Goal: Task Accomplishment & Management: Manage account settings

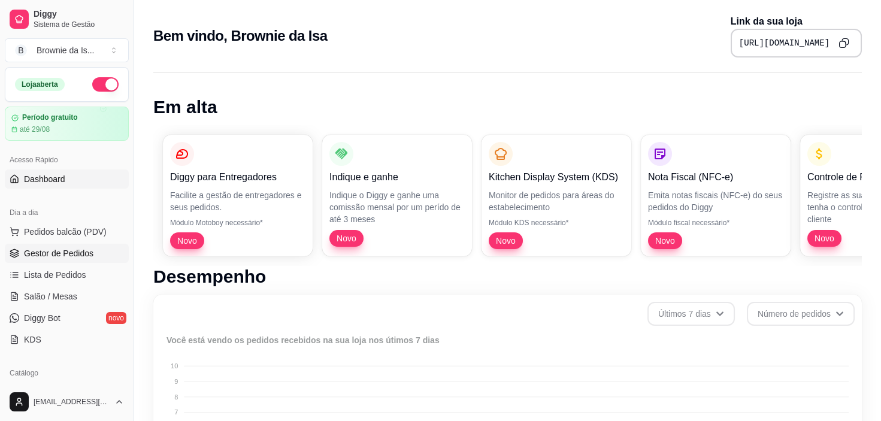
click at [53, 254] on span "Gestor de Pedidos" at bounding box center [59, 253] width 70 height 12
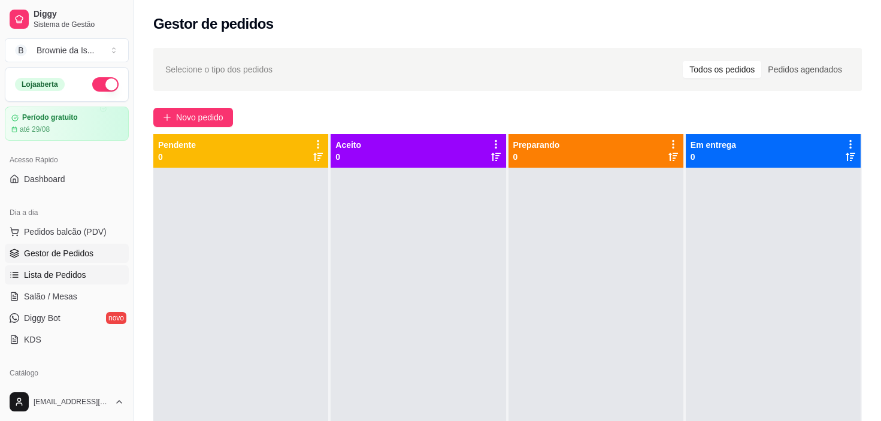
click at [59, 282] on link "Lista de Pedidos" at bounding box center [67, 274] width 124 height 19
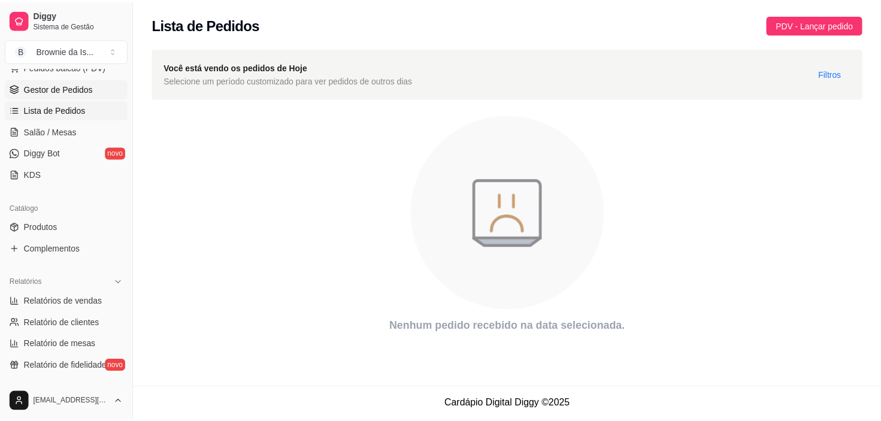
scroll to position [232, 0]
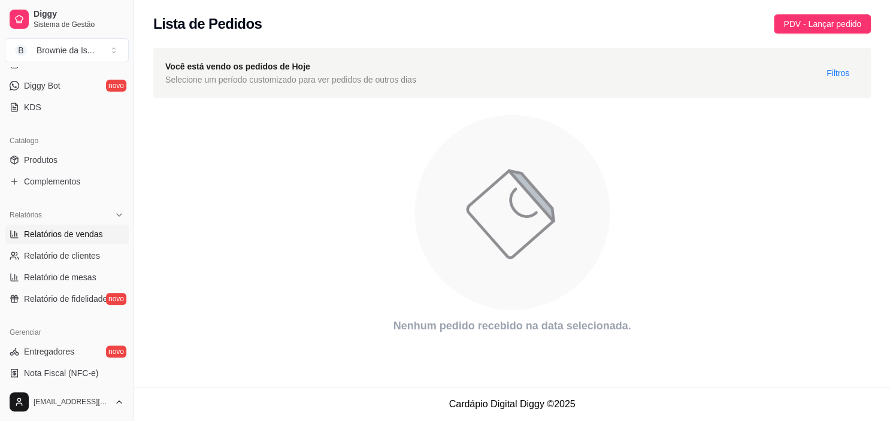
click at [67, 233] on span "Relatórios de vendas" at bounding box center [63, 234] width 79 height 12
select select "ALL"
select select "0"
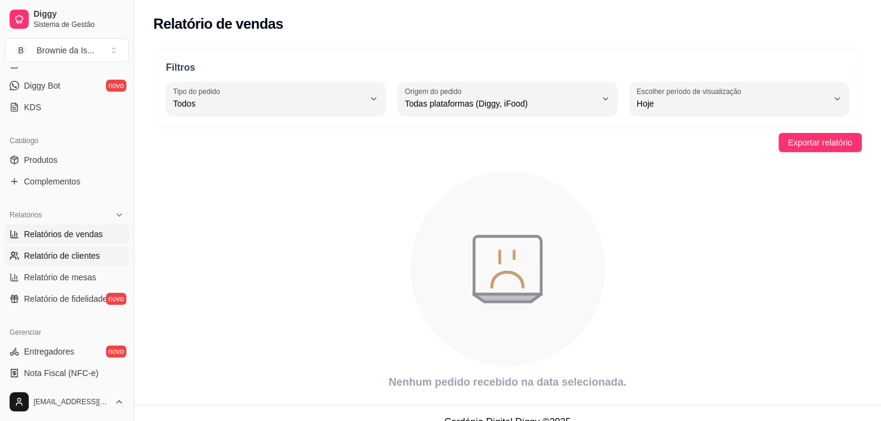
click at [66, 251] on span "Relatório de clientes" at bounding box center [62, 256] width 76 height 12
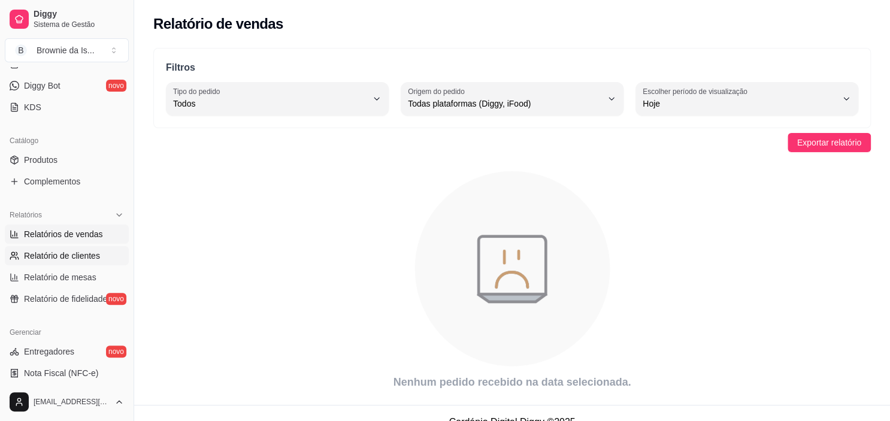
select select "30"
select select "HIGHEST_TOTAL_SPENT_WITH_ORDERS"
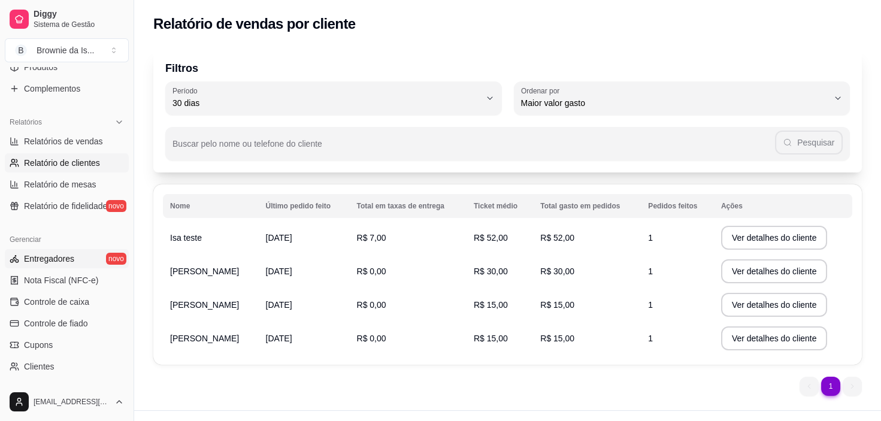
scroll to position [321, 0]
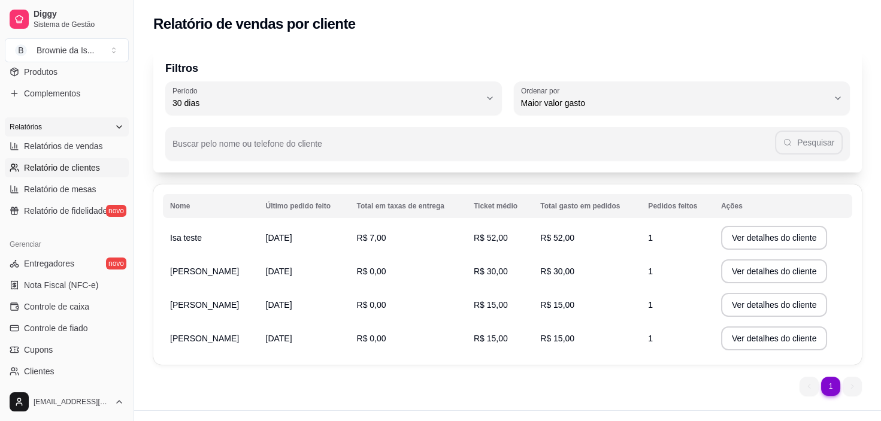
click at [114, 125] on icon at bounding box center [119, 127] width 10 height 10
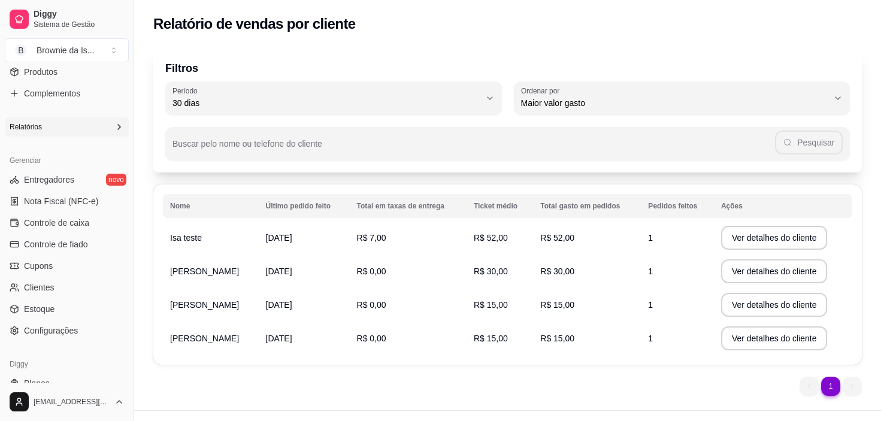
click at [114, 125] on icon at bounding box center [119, 127] width 10 height 10
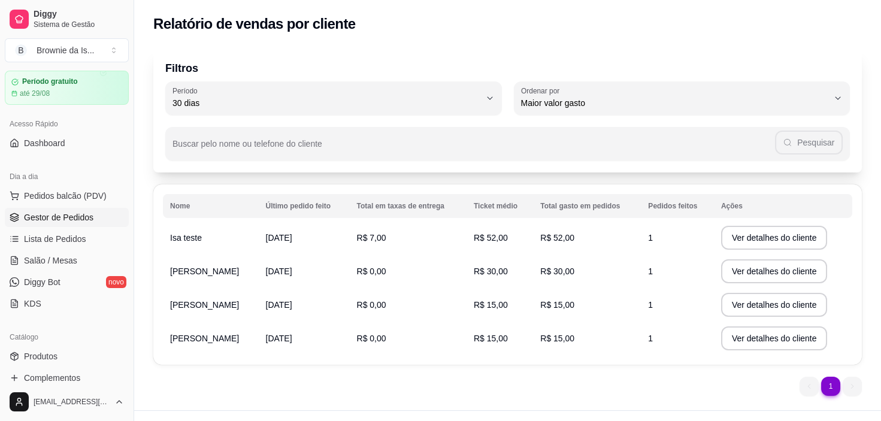
scroll to position [0, 0]
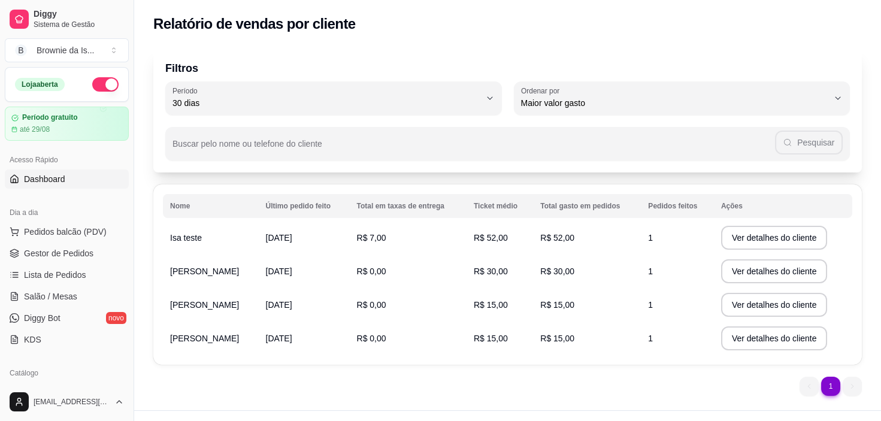
click at [71, 178] on link "Dashboard" at bounding box center [67, 179] width 124 height 19
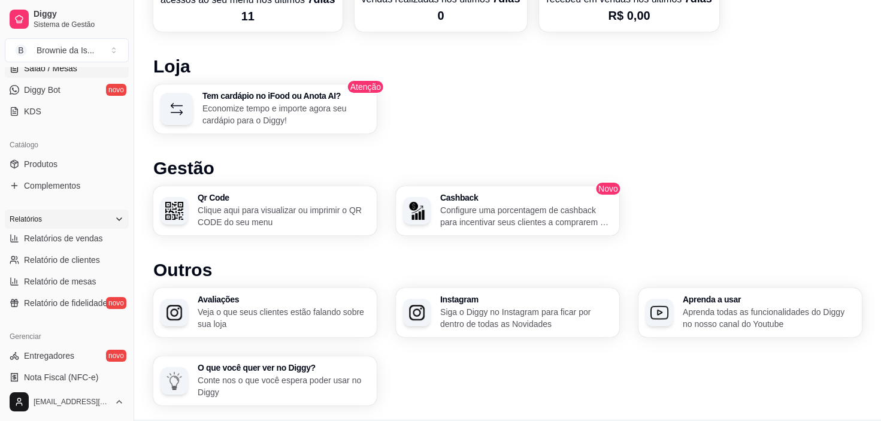
scroll to position [230, 0]
click at [57, 156] on span "Produtos" at bounding box center [41, 162] width 34 height 12
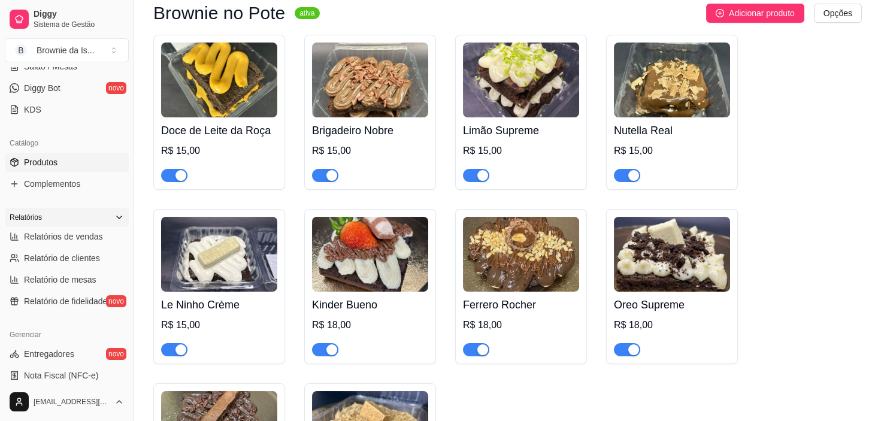
scroll to position [116, 0]
click at [176, 179] on div "button" at bounding box center [181, 175] width 11 height 11
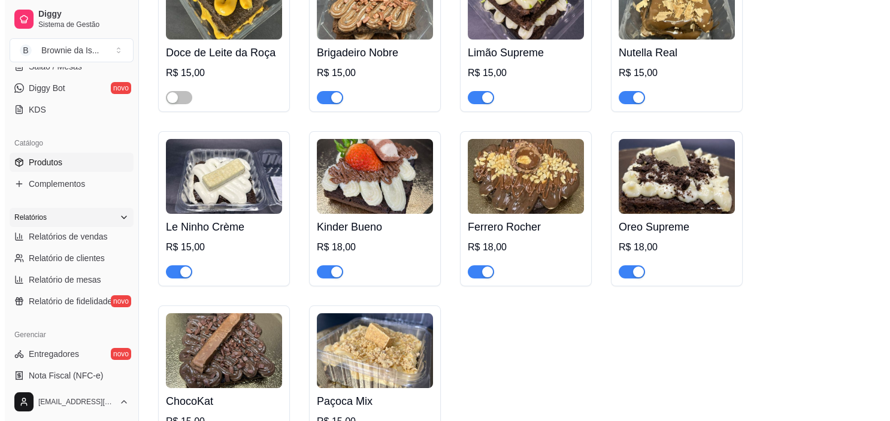
scroll to position [195, 0]
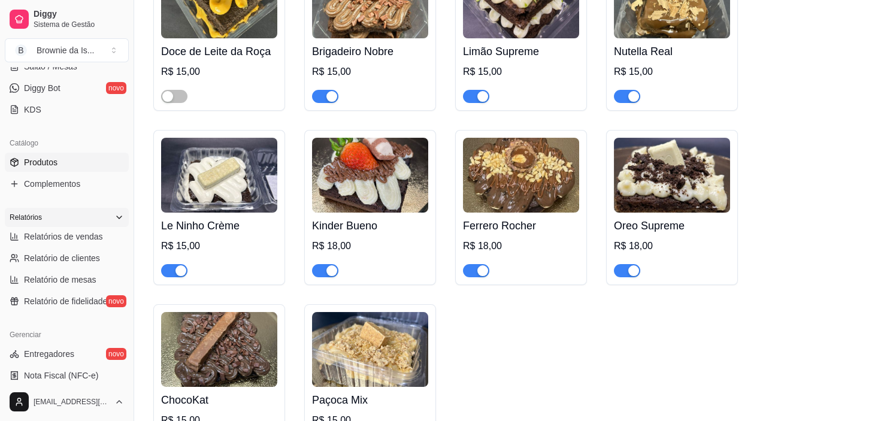
click at [354, 213] on div "Kinder Bueno R$ 18,00" at bounding box center [370, 245] width 116 height 65
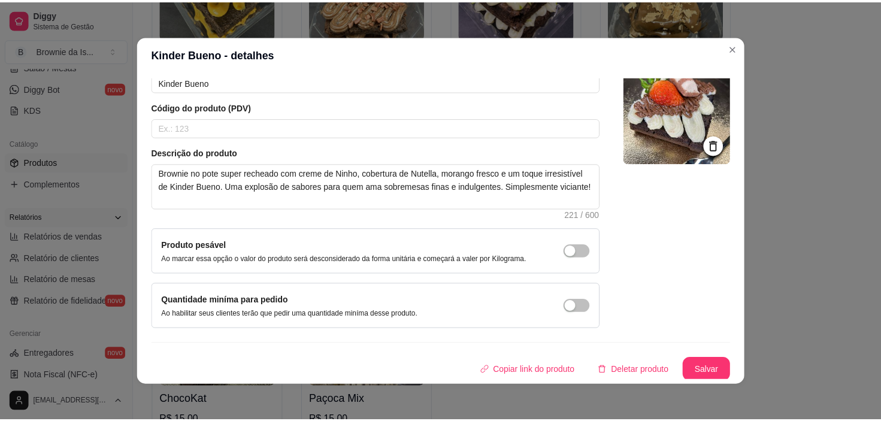
scroll to position [0, 0]
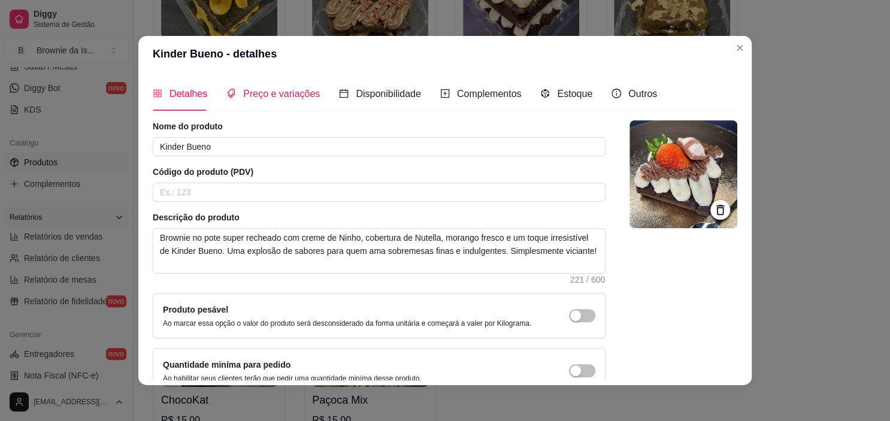
click at [274, 95] on span "Preço e variações" at bounding box center [281, 94] width 77 height 10
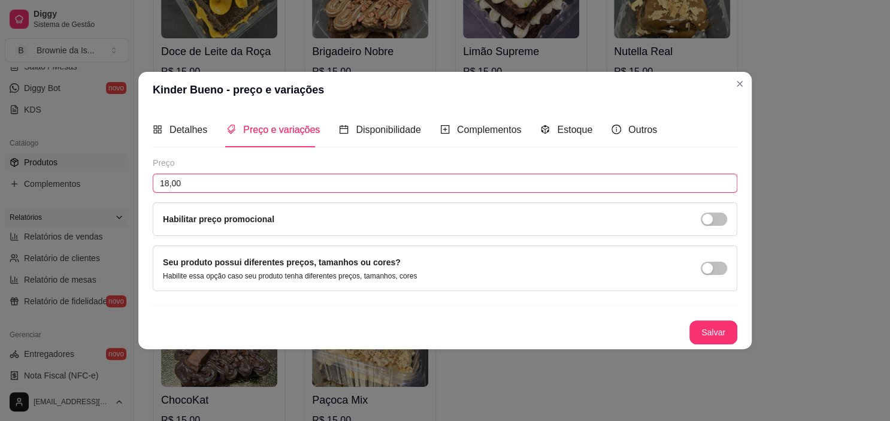
click at [244, 176] on input "18,00" at bounding box center [445, 183] width 585 height 19
drag, startPoint x: 244, startPoint y: 176, endPoint x: 114, endPoint y: 177, distance: 130.0
click at [114, 177] on div "Kinder Bueno - preço e variações Detalhes Preço e variações Disponibilidade Com…" at bounding box center [445, 210] width 890 height 421
type input "16,50"
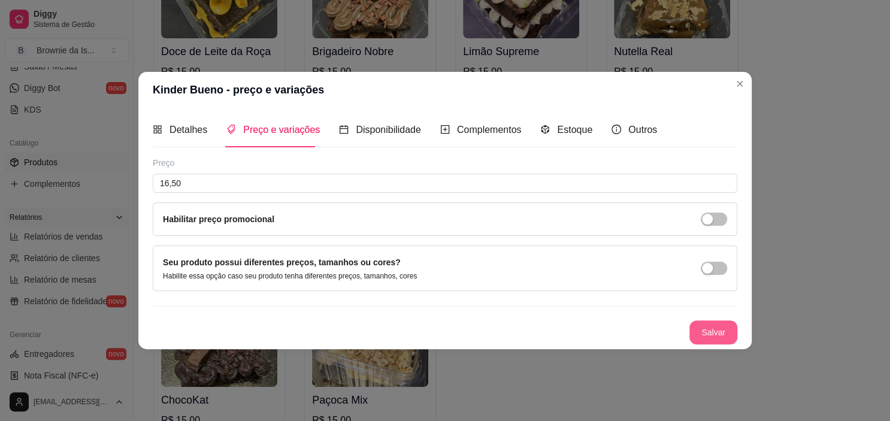
click at [714, 333] on button "Salvar" at bounding box center [714, 333] width 48 height 24
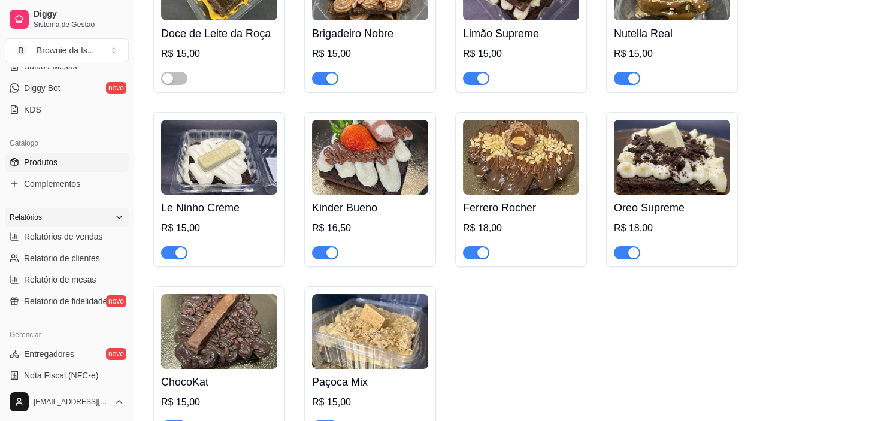
scroll to position [210, 0]
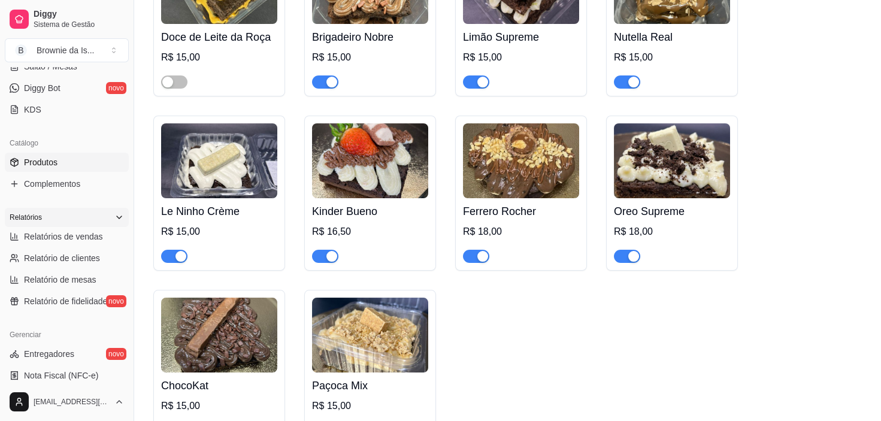
click at [526, 166] on img at bounding box center [521, 160] width 116 height 75
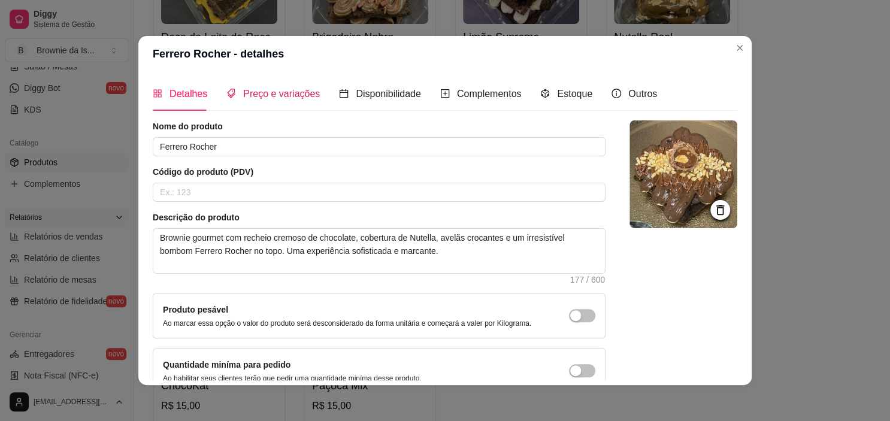
click at [282, 86] on div "Preço e variações" at bounding box center [273, 93] width 93 height 15
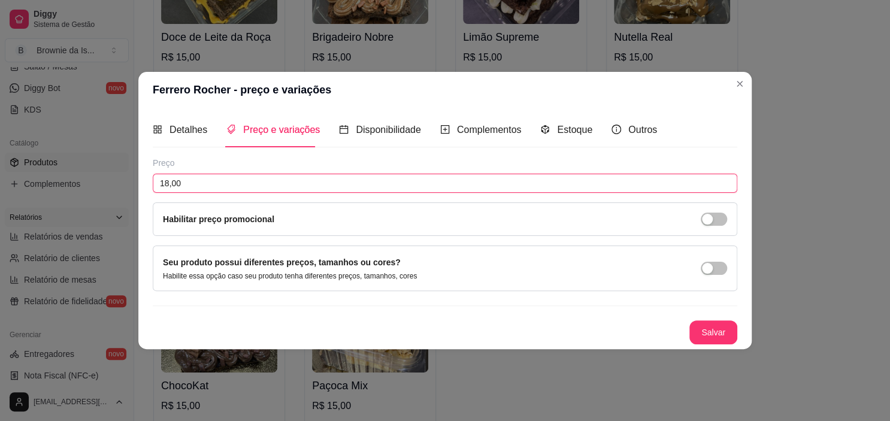
drag, startPoint x: 262, startPoint y: 177, endPoint x: 0, endPoint y: 177, distance: 262.5
click at [0, 177] on div "Ferrero Rocher - preço e variações Detalhes Preço e variações Disponibilidade C…" at bounding box center [445, 210] width 890 height 421
type input "16,50"
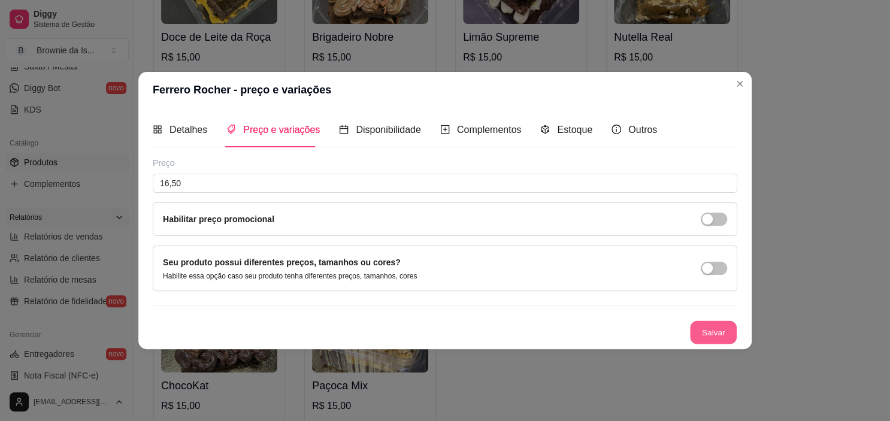
click at [703, 329] on button "Salvar" at bounding box center [713, 332] width 47 height 23
click at [714, 321] on button "Salvar" at bounding box center [713, 332] width 47 height 23
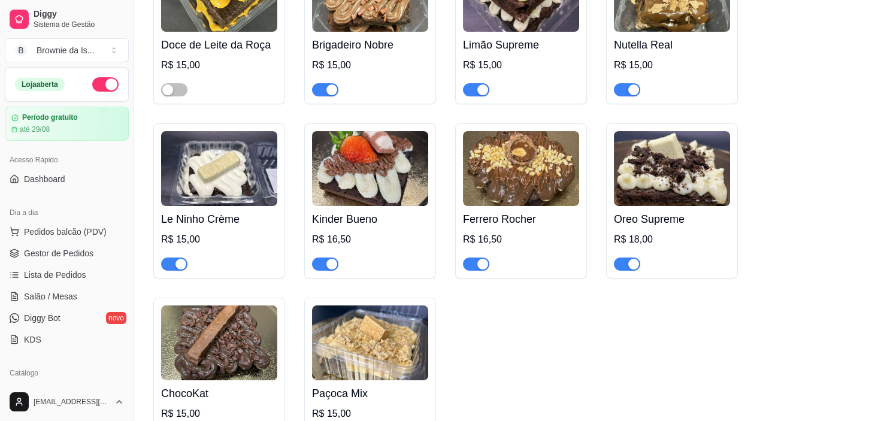
scroll to position [202, 0]
click at [653, 174] on img at bounding box center [672, 168] width 116 height 75
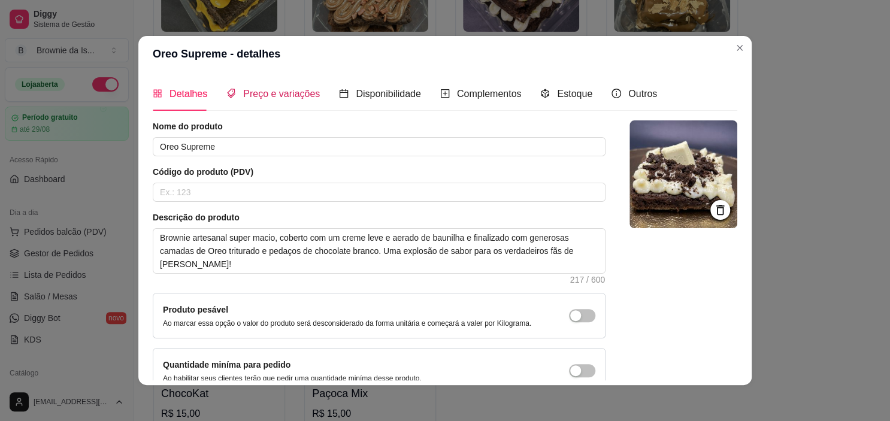
click at [272, 96] on span "Preço e variações" at bounding box center [281, 94] width 77 height 10
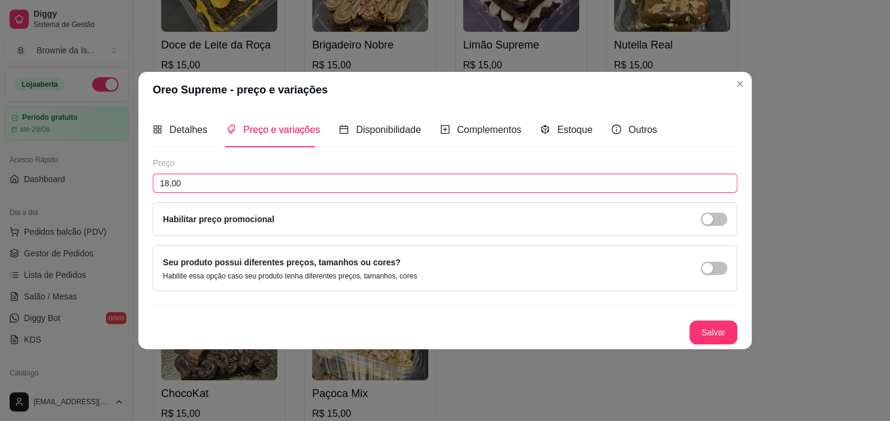
click at [238, 184] on input "18,00" at bounding box center [445, 183] width 585 height 19
type input "16,50"
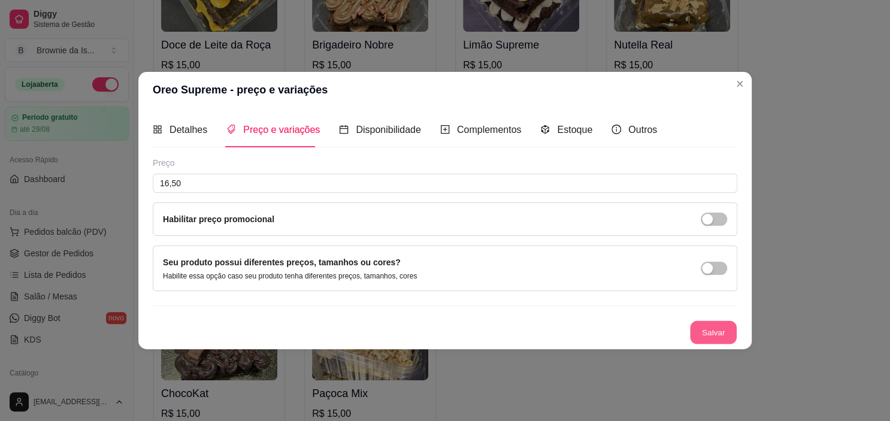
click at [703, 331] on button "Salvar" at bounding box center [713, 332] width 47 height 23
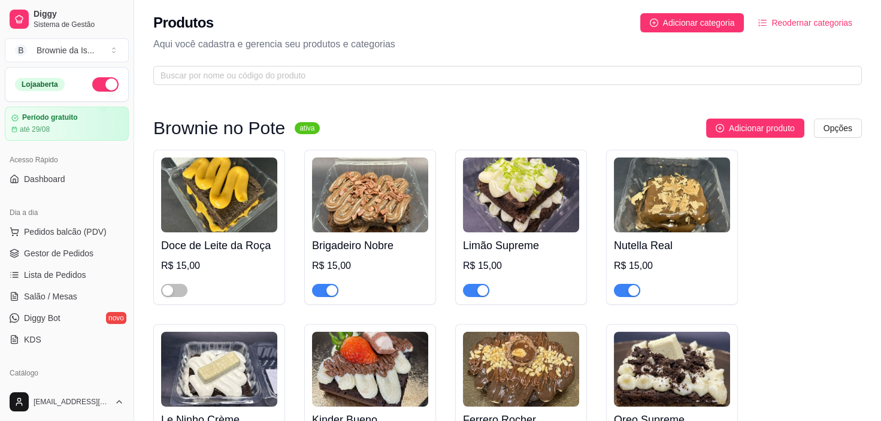
scroll to position [0, 0]
